Goal: Task Accomplishment & Management: Complete application form

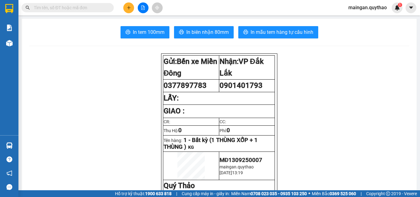
drag, startPoint x: 125, startPoint y: 3, endPoint x: 126, endPoint y: -5, distance: 8.1
click at [126, 0] on html "Kết quả tìm kiếm ( 0 ) Bộ lọc No Data maingan.quythao 1 Báo cáo Báo cáo dòng ti…" at bounding box center [210, 98] width 420 height 197
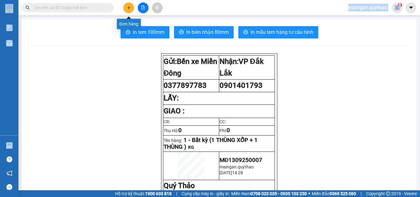
click at [130, 5] on button at bounding box center [128, 7] width 11 height 11
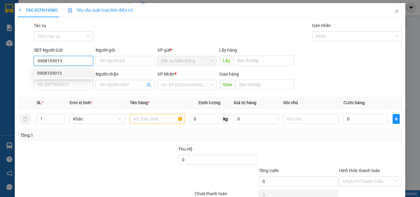
type input "0908103013"
click at [54, 80] on div "SĐT Người Nhận *" at bounding box center [63, 75] width 59 height 9
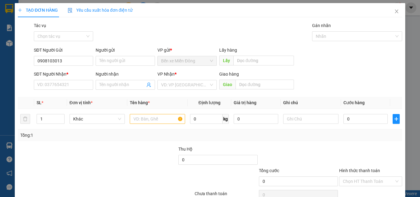
click at [59, 77] on div "SĐT Người Nhận *" at bounding box center [63, 74] width 59 height 7
click at [59, 80] on input "SĐT Người Nhận *" at bounding box center [63, 85] width 59 height 10
click at [51, 88] on input "SĐT Người Nhận *" at bounding box center [63, 85] width 59 height 10
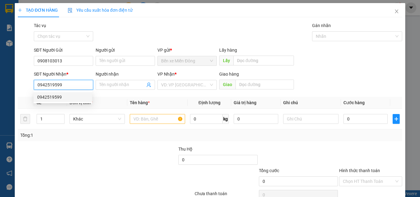
drag, startPoint x: 75, startPoint y: 97, endPoint x: 78, endPoint y: 87, distance: 11.0
click at [75, 97] on div "0942519599" at bounding box center [62, 97] width 51 height 7
type input "0942519599"
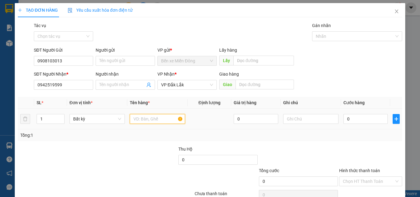
click at [171, 118] on input "text" at bounding box center [157, 119] width 55 height 10
type input "2 THÙNG"
click at [360, 120] on div "0" at bounding box center [365, 119] width 44 height 12
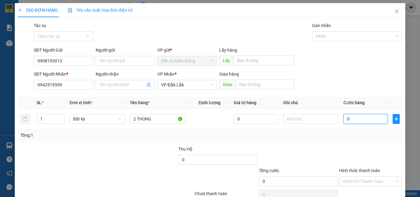
type input "01"
type input "1"
type input "018"
type input "18"
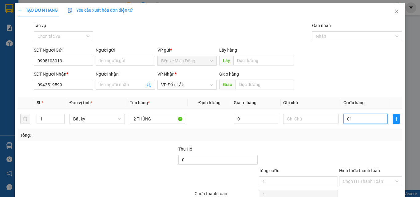
type input "18"
type input "0.180"
type input "180"
type input "180.000"
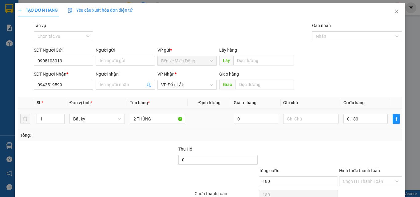
type input "180.000"
click at [356, 127] on td "180.000" at bounding box center [365, 119] width 49 height 21
click at [364, 186] on div "Chọn HT Thanh Toán" at bounding box center [370, 181] width 63 height 10
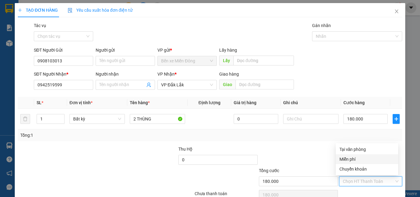
click at [358, 153] on div "Tại văn phòng" at bounding box center [367, 150] width 62 height 10
type input "0"
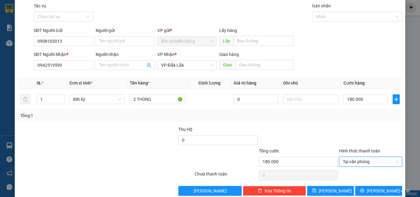
scroll to position [30, 0]
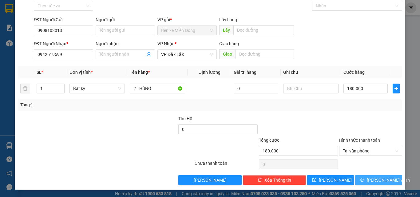
click at [384, 177] on span "[PERSON_NAME] và In" at bounding box center [388, 180] width 43 height 7
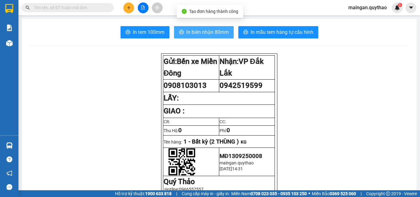
click at [205, 35] on span "In biên nhận 80mm" at bounding box center [207, 32] width 42 height 8
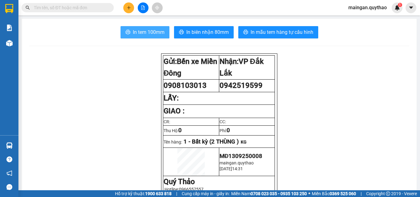
click at [158, 30] on span "In tem 100mm" at bounding box center [149, 32] width 32 height 8
